Goal: Task Accomplishment & Management: Use online tool/utility

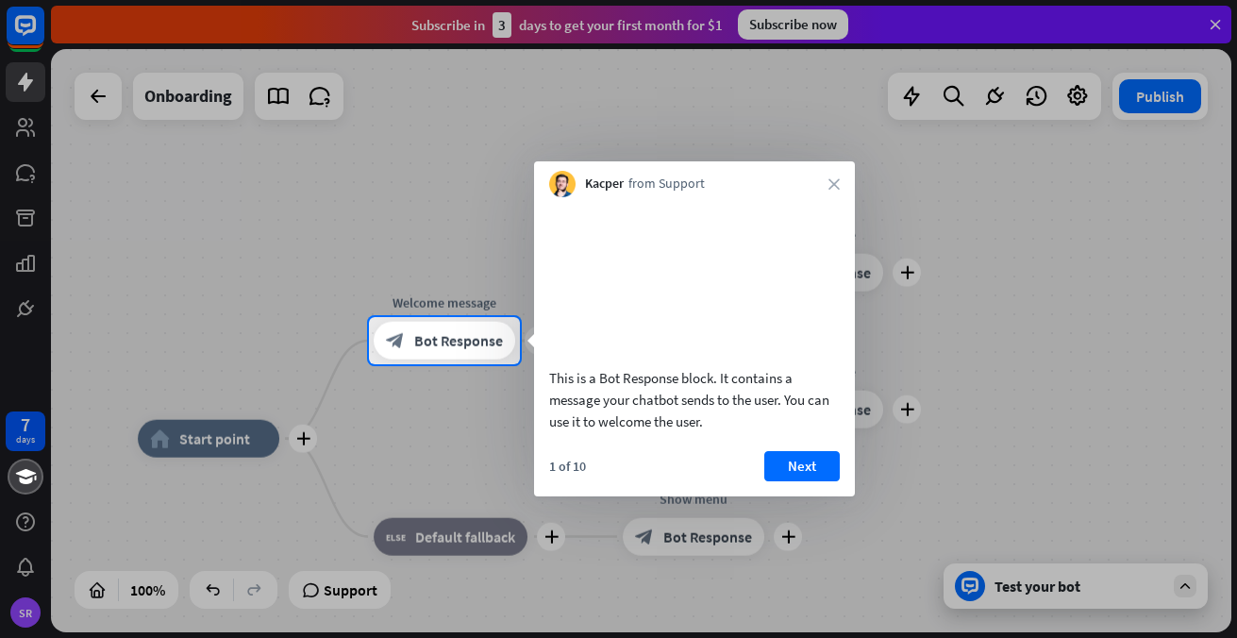
click at [844, 181] on div "Kacper from Support close" at bounding box center [694, 179] width 321 height 36
click at [828, 180] on div "Kacper from Support close" at bounding box center [694, 179] width 321 height 36
click at [833, 182] on icon "close" at bounding box center [834, 183] width 11 height 11
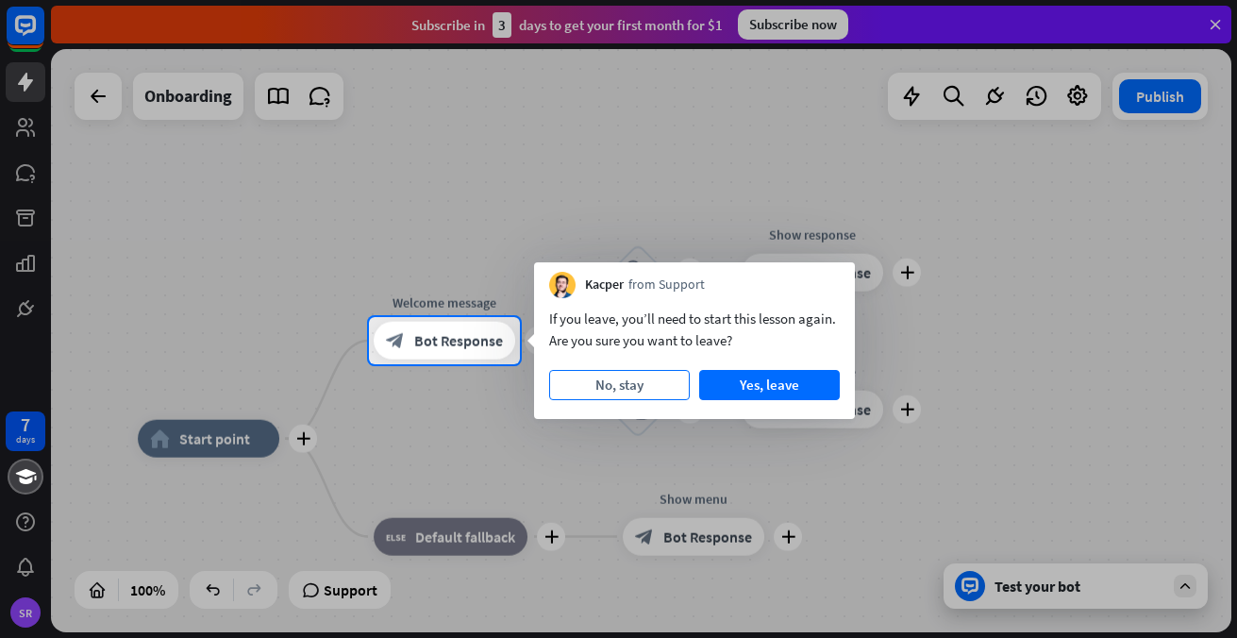
click at [658, 385] on button "No, stay" at bounding box center [619, 385] width 141 height 30
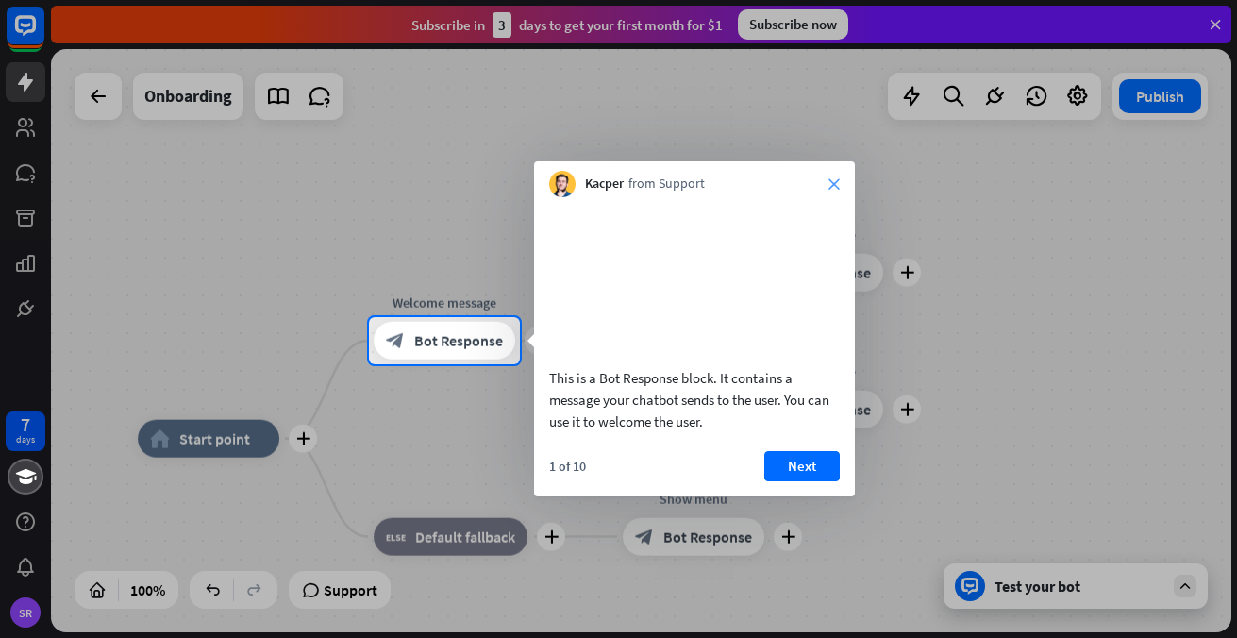
click at [830, 180] on icon "close" at bounding box center [834, 183] width 11 height 11
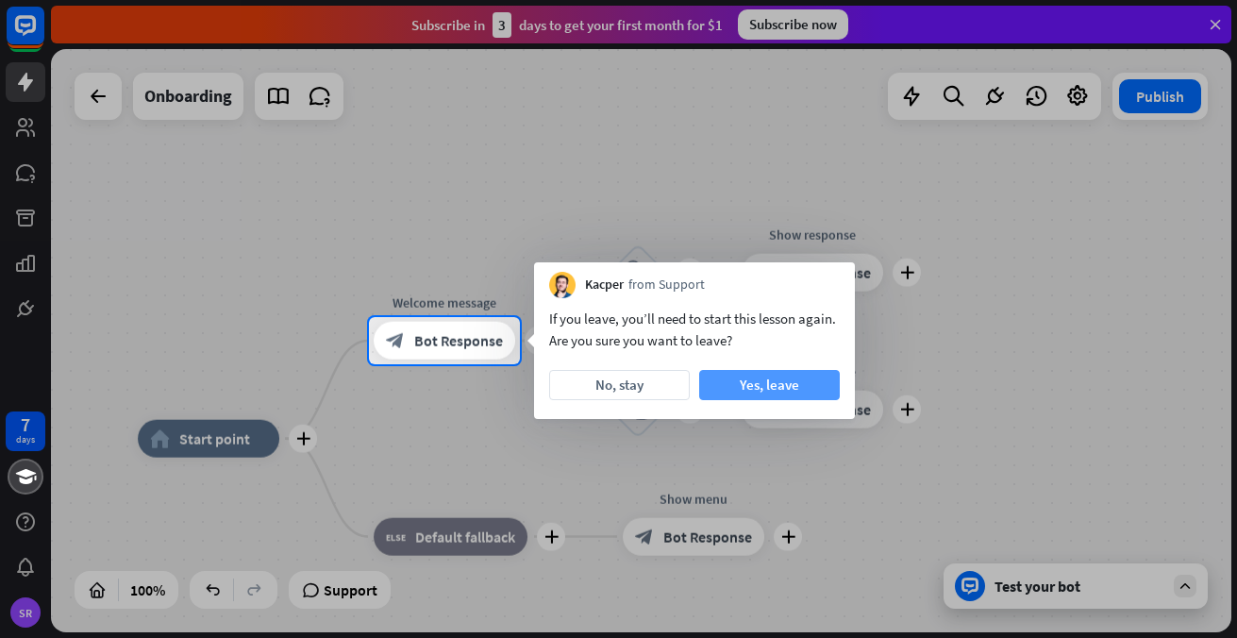
click at [783, 389] on button "Yes, leave" at bounding box center [769, 385] width 141 height 30
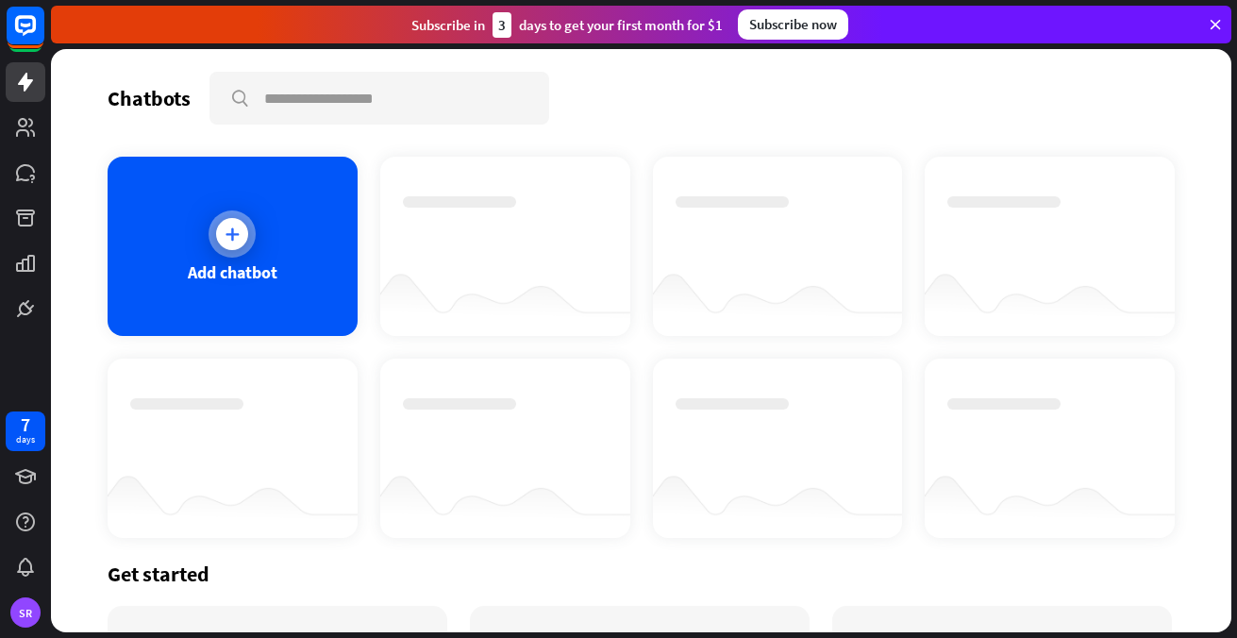
click at [226, 225] on icon at bounding box center [232, 234] width 19 height 19
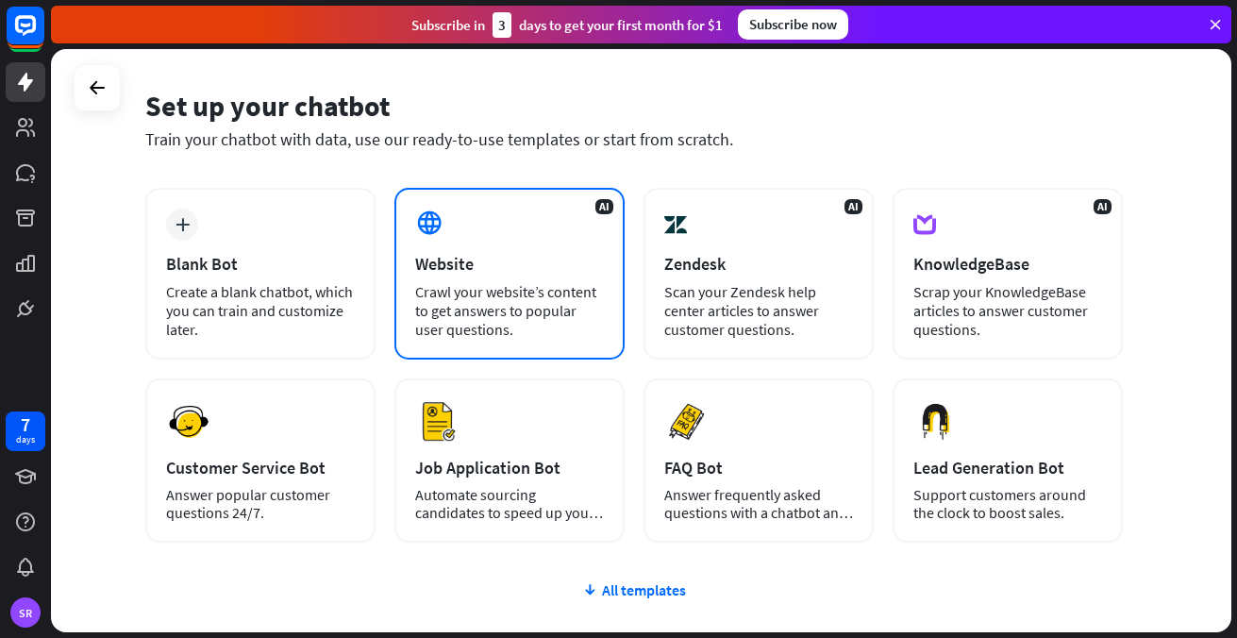
scroll to position [63, 0]
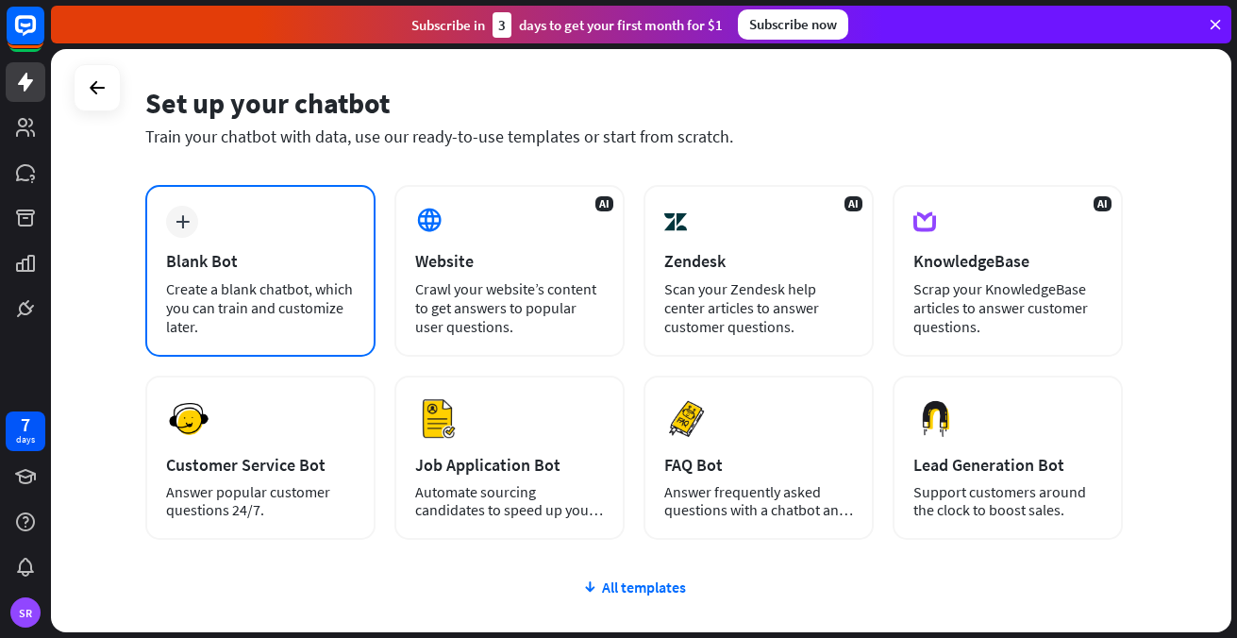
click at [249, 250] on div "Blank Bot" at bounding box center [260, 261] width 189 height 22
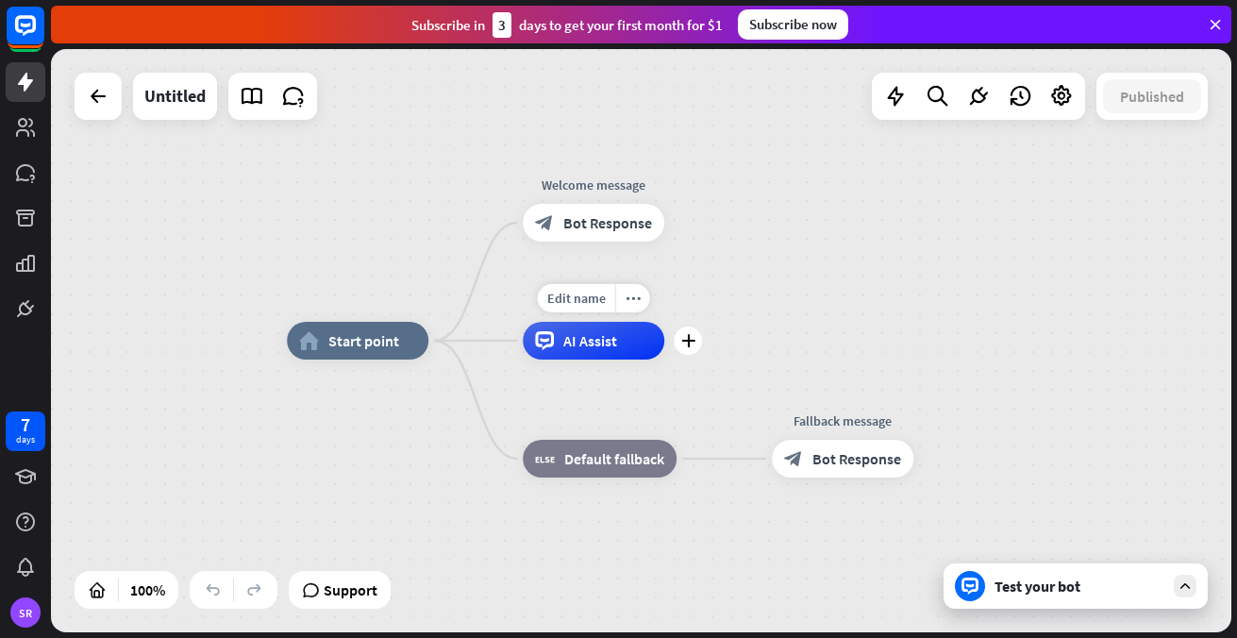
click at [618, 348] on div "AI Assist" at bounding box center [594, 341] width 142 height 38
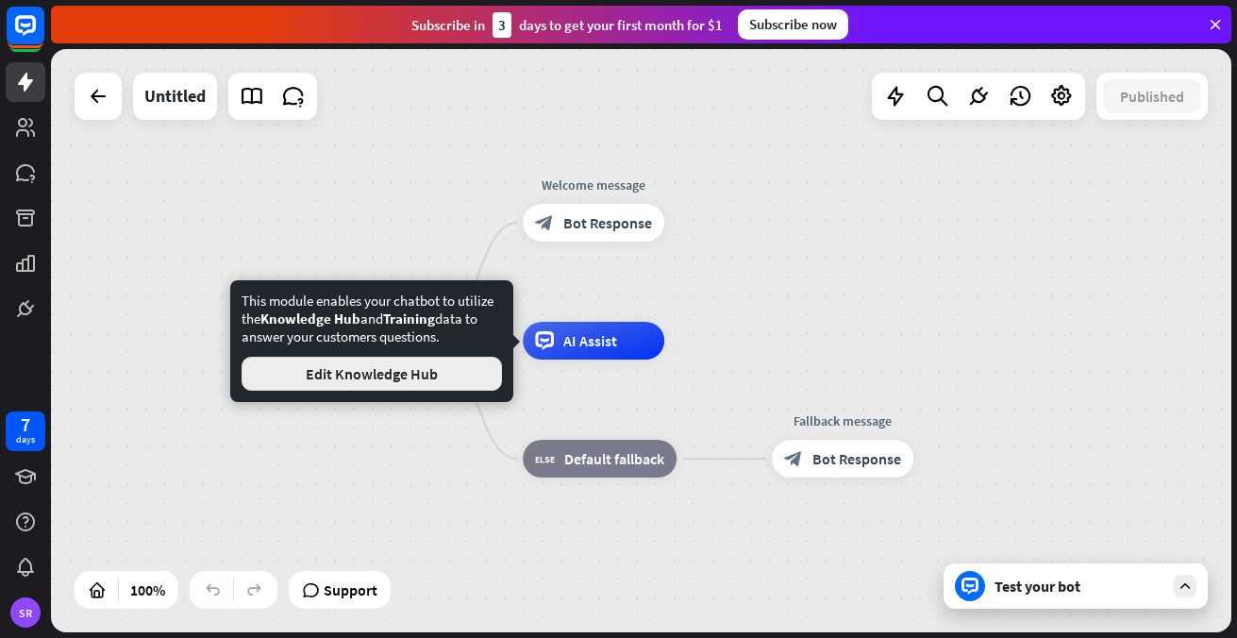
click at [443, 365] on button "Edit Knowledge Hub" at bounding box center [372, 374] width 260 height 34
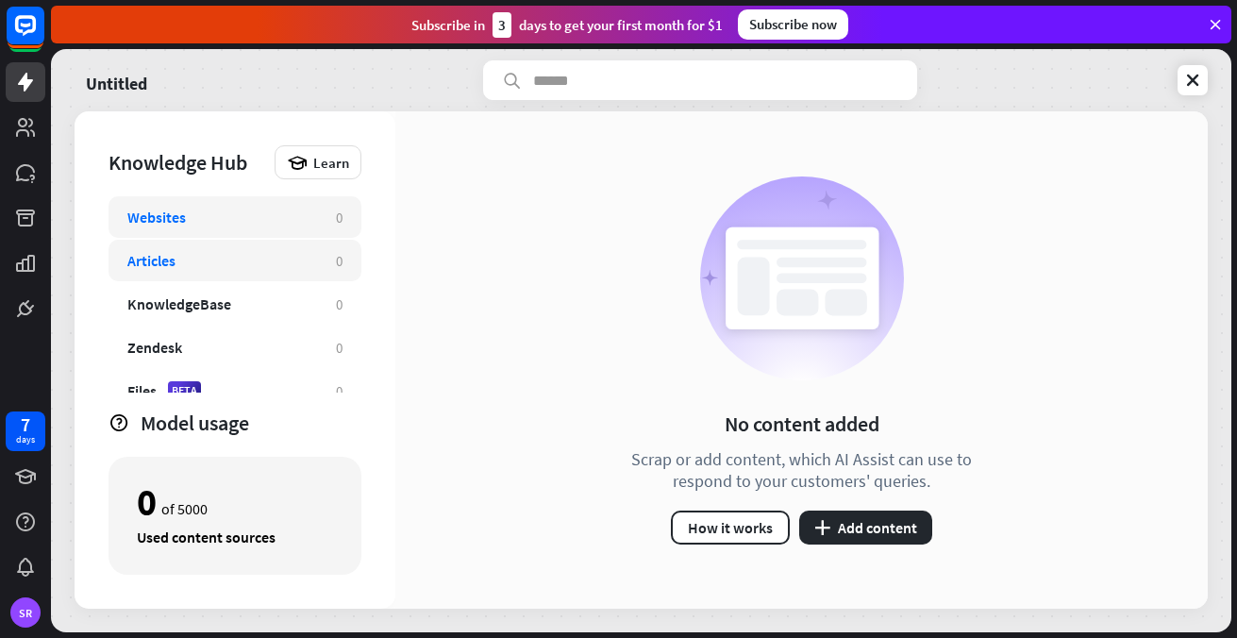
scroll to position [19, 0]
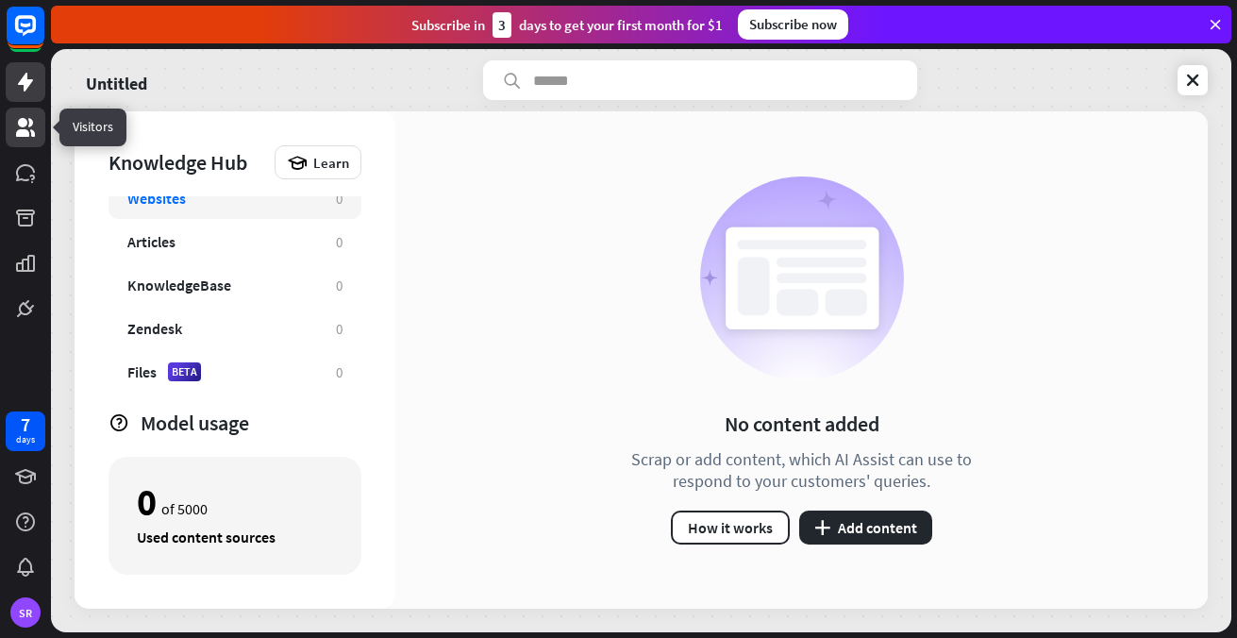
click at [21, 123] on icon at bounding box center [25, 127] width 19 height 19
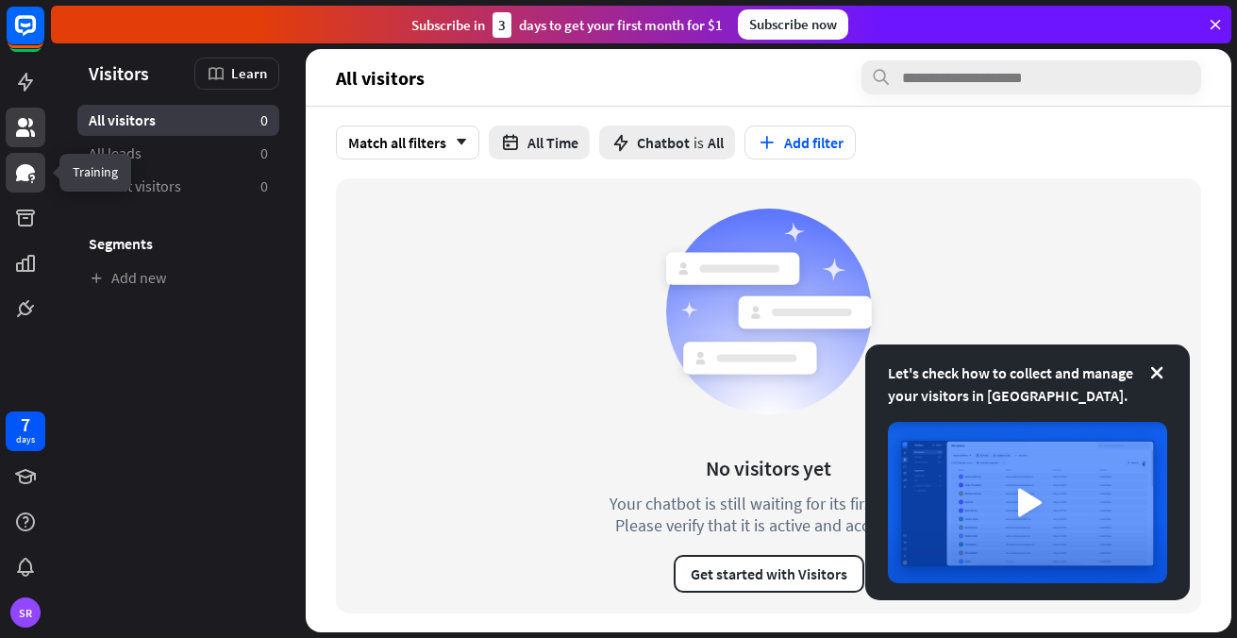
click at [19, 164] on icon at bounding box center [25, 172] width 23 height 23
